Goal: Entertainment & Leisure: Consume media (video, audio)

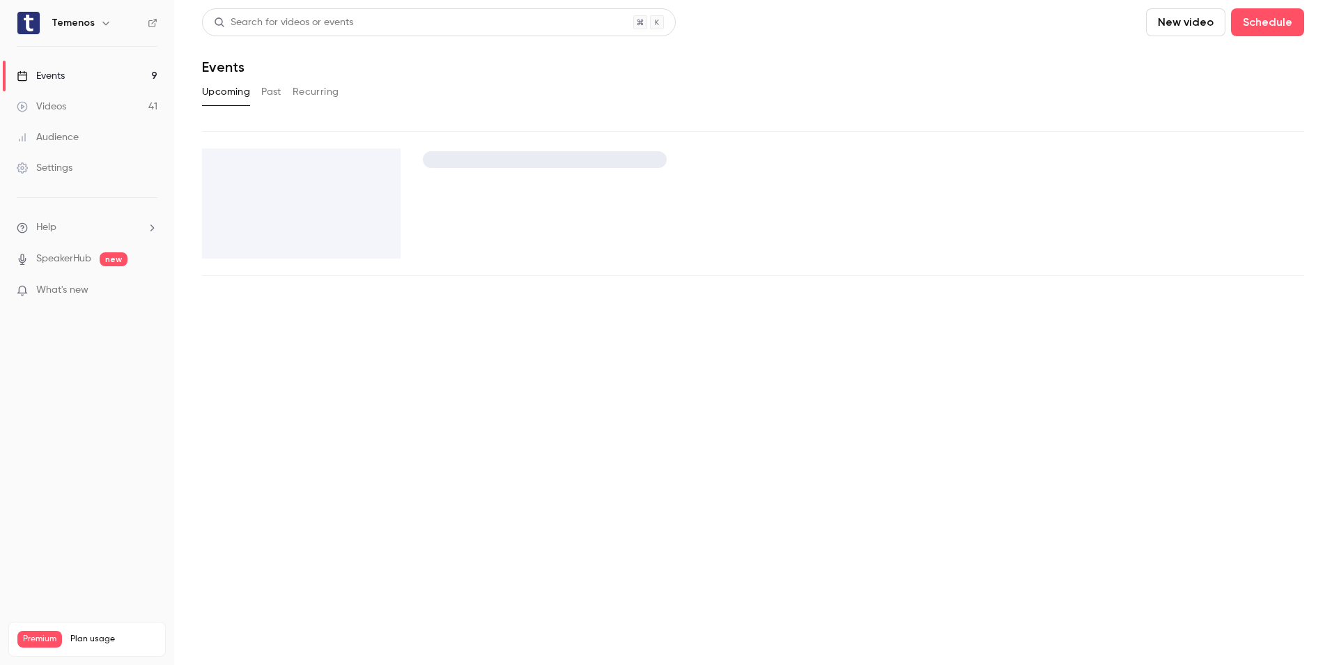
click at [67, 99] on link "Videos 41" at bounding box center [87, 106] width 174 height 31
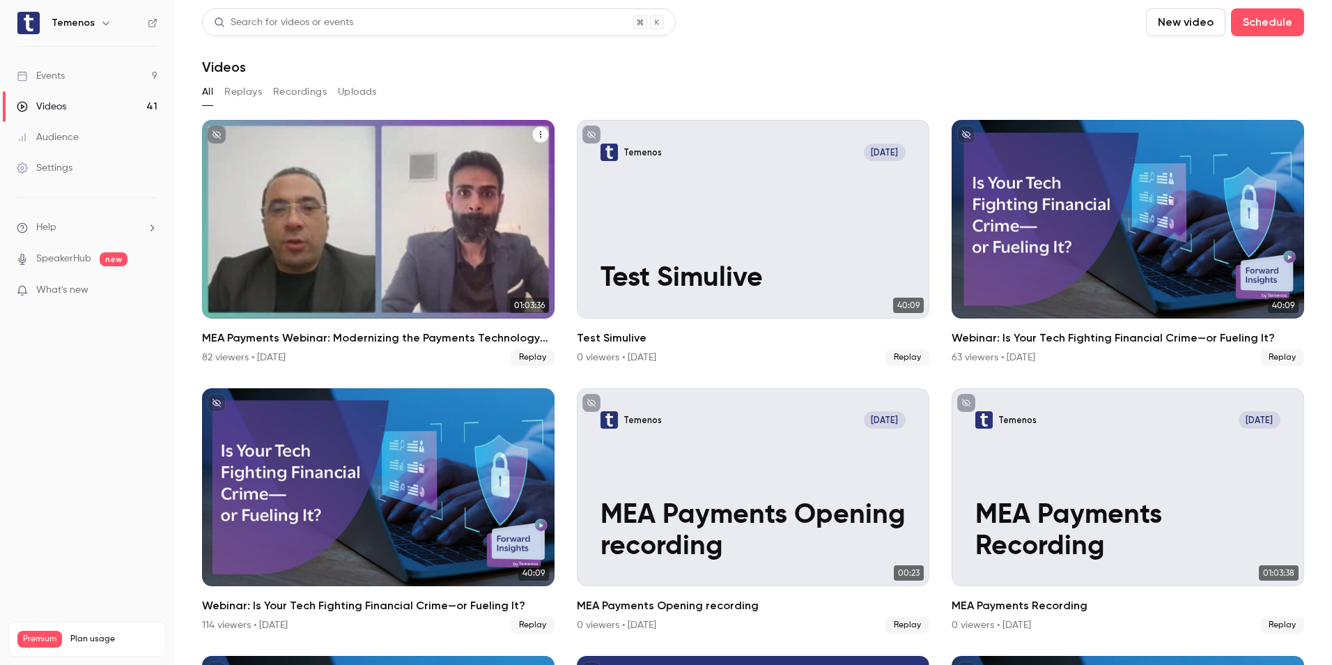
click at [367, 265] on div "MEA Payments Webinar: Modernizing the Payments Technology Stack for Banks in 20…" at bounding box center [378, 219] width 353 height 199
